Goal: Use online tool/utility

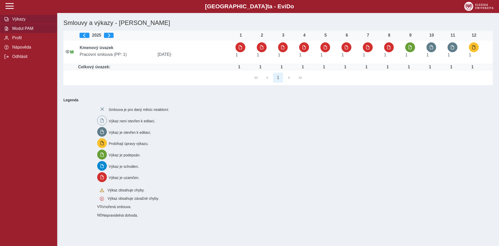
click at [12, 31] on span "Modul PAM" at bounding box center [32, 28] width 42 height 5
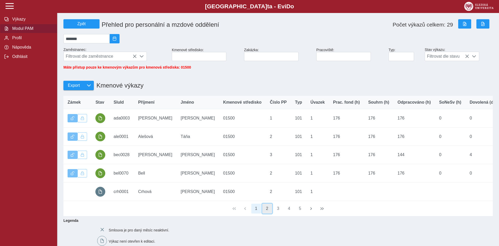
click at [269, 211] on button "2" at bounding box center [267, 209] width 10 height 10
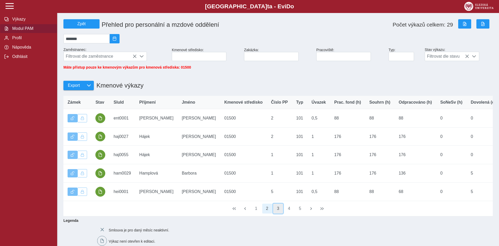
click at [277, 213] on button "3" at bounding box center [278, 209] width 10 height 10
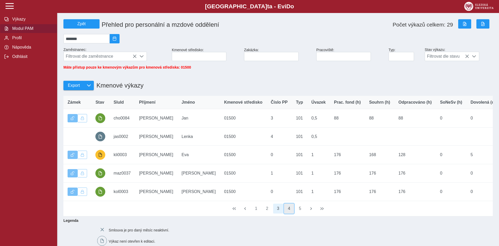
click at [293, 211] on button "4" at bounding box center [289, 209] width 10 height 10
click at [291, 212] on button "5" at bounding box center [289, 209] width 10 height 10
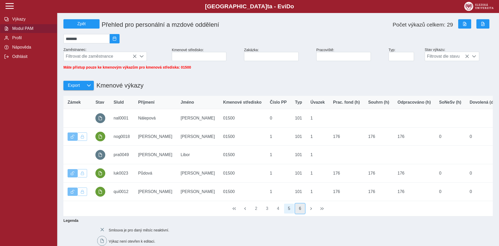
click at [301, 214] on button "6" at bounding box center [300, 209] width 10 height 10
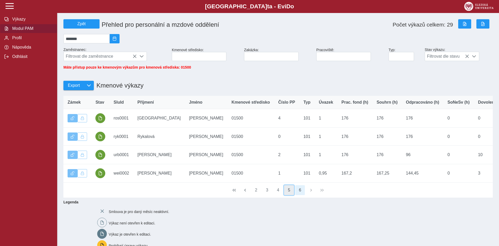
click at [293, 195] on button "5" at bounding box center [289, 190] width 10 height 10
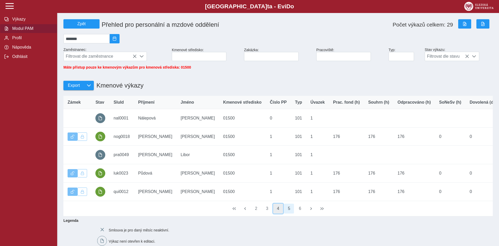
click at [280, 214] on button "4" at bounding box center [278, 209] width 10 height 10
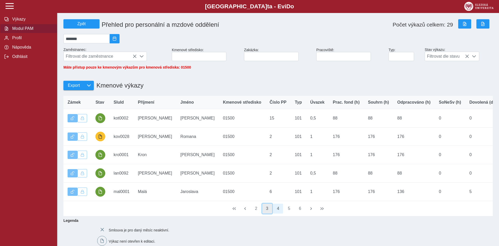
click at [269, 212] on button "3" at bounding box center [267, 209] width 10 height 10
click at [268, 212] on button "2" at bounding box center [267, 209] width 10 height 10
click at [258, 214] on button "1" at bounding box center [256, 209] width 10 height 10
